Goal: Find specific page/section: Find specific page/section

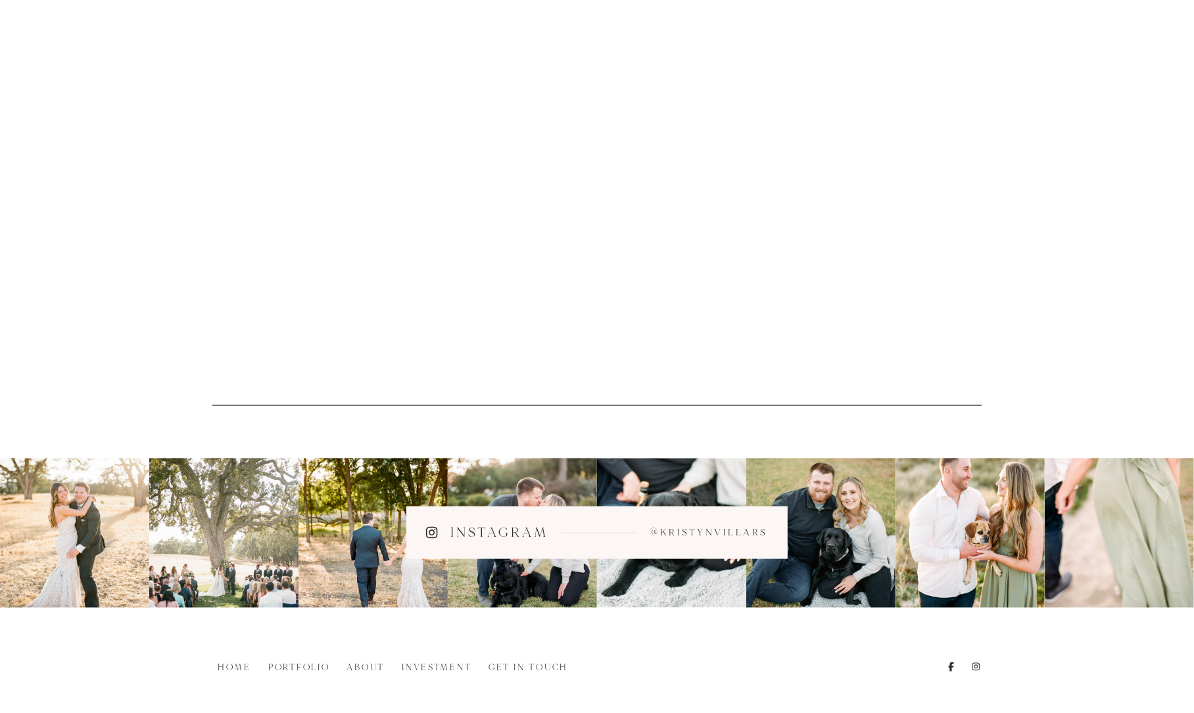
scroll to position [1469, 0]
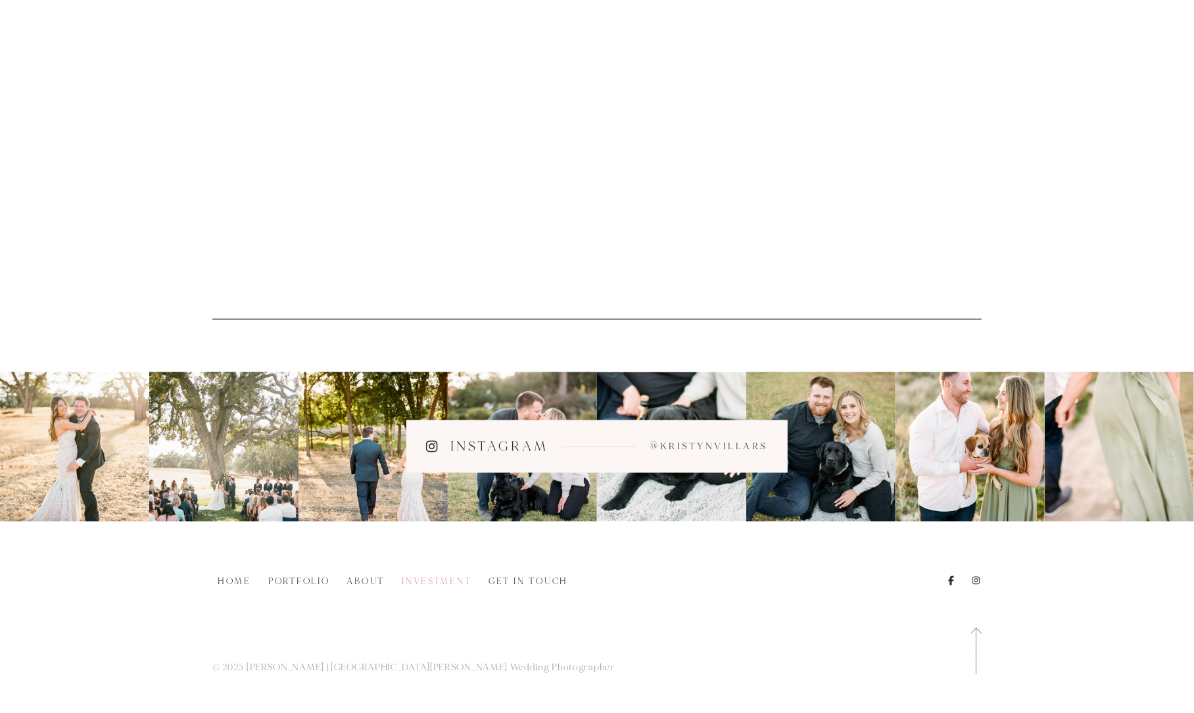
click at [439, 577] on link "Investment" at bounding box center [437, 581] width 80 height 14
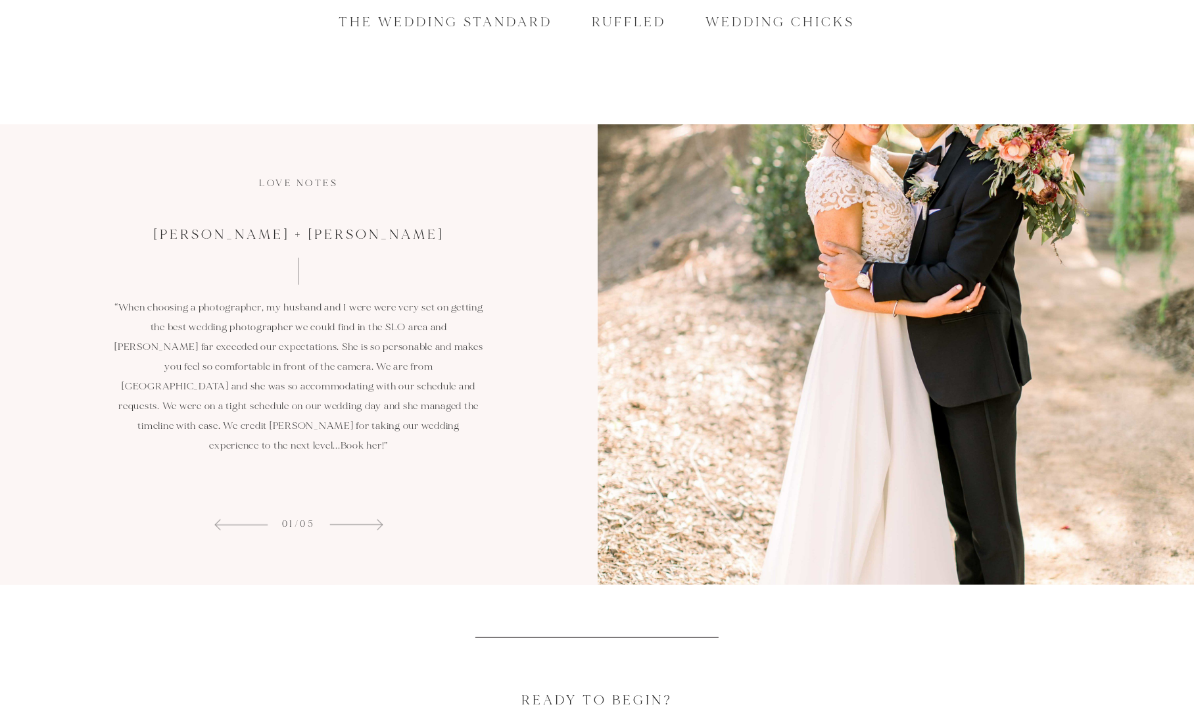
scroll to position [825, 0]
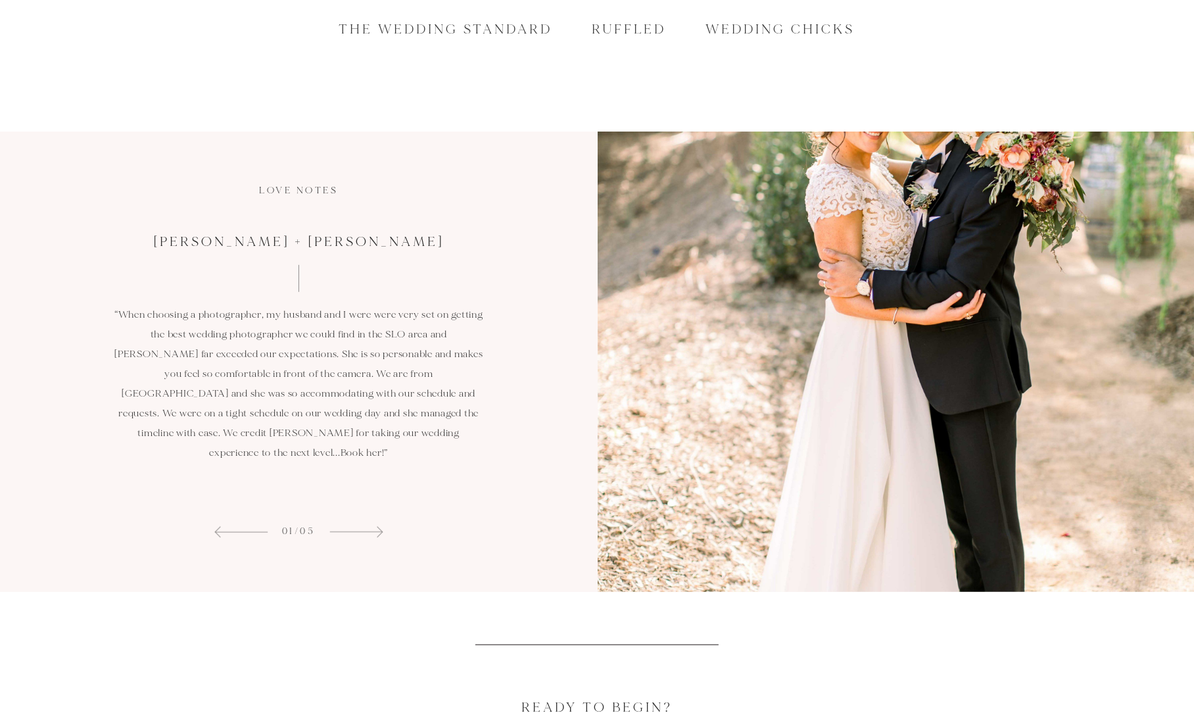
click at [807, 379] on div at bounding box center [897, 362] width 598 height 460
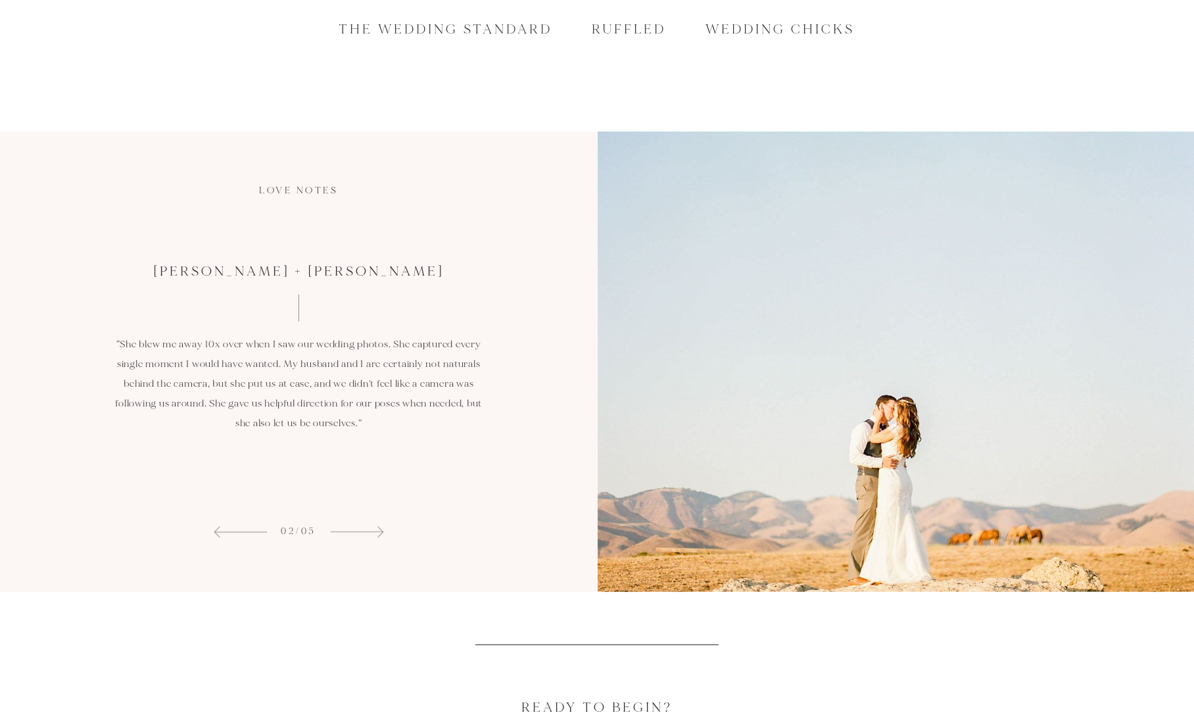
click at [807, 381] on div at bounding box center [897, 362] width 598 height 460
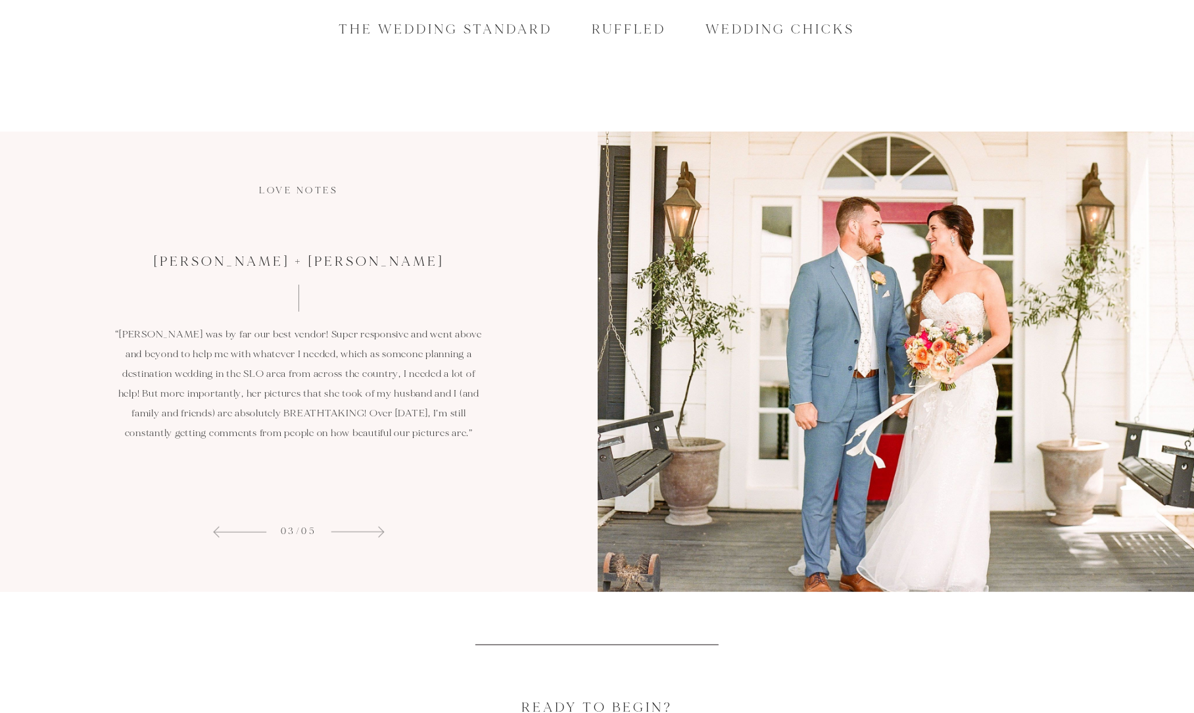
click at [808, 382] on div at bounding box center [897, 362] width 598 height 460
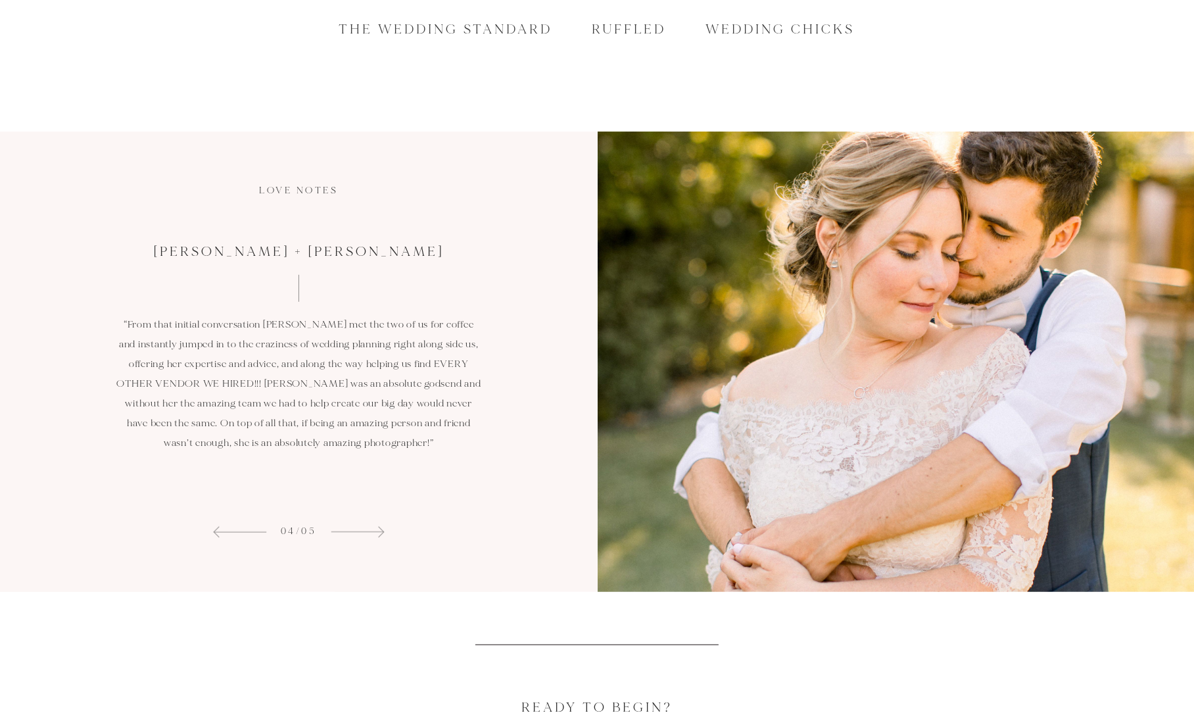
click at [808, 383] on div at bounding box center [897, 362] width 598 height 460
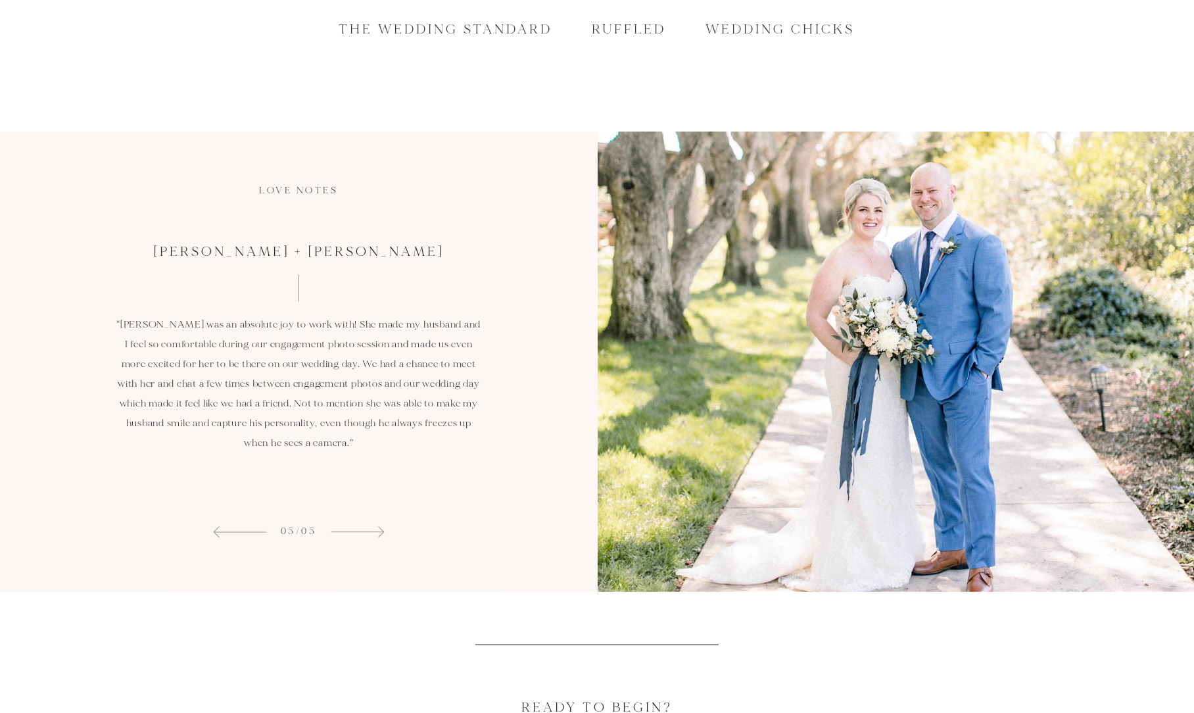
click at [808, 383] on div at bounding box center [897, 362] width 598 height 460
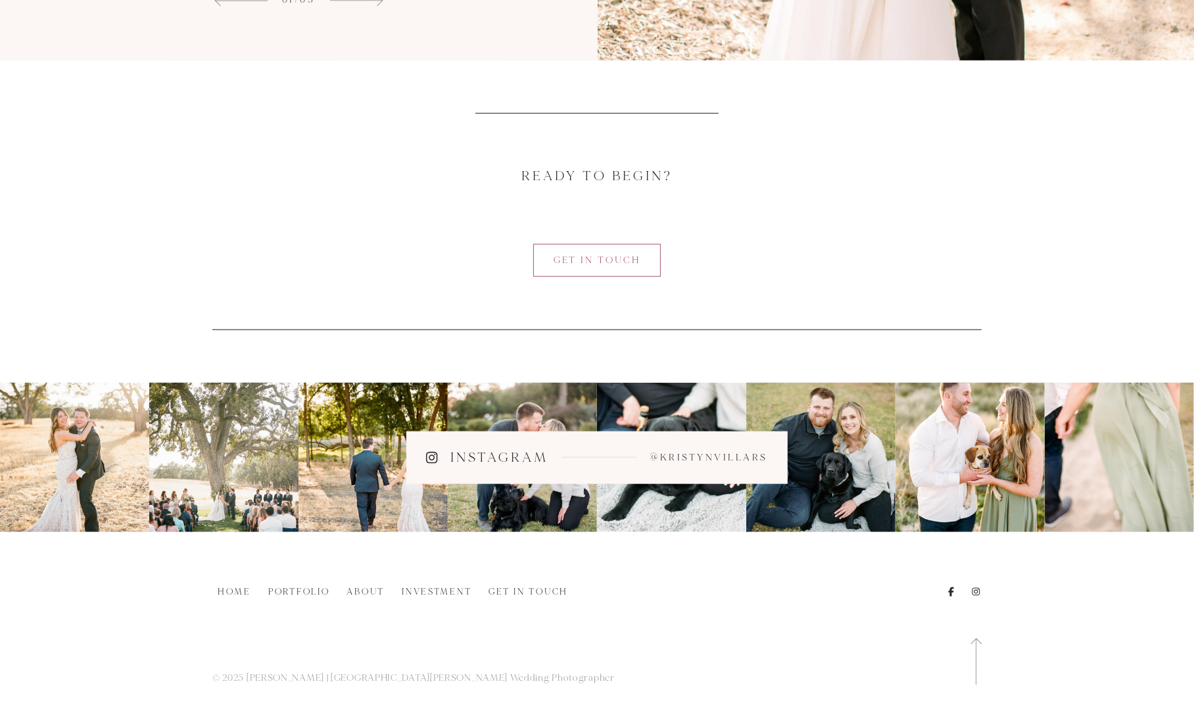
scroll to position [1368, 0]
